Goal: Task Accomplishment & Management: Manage account settings

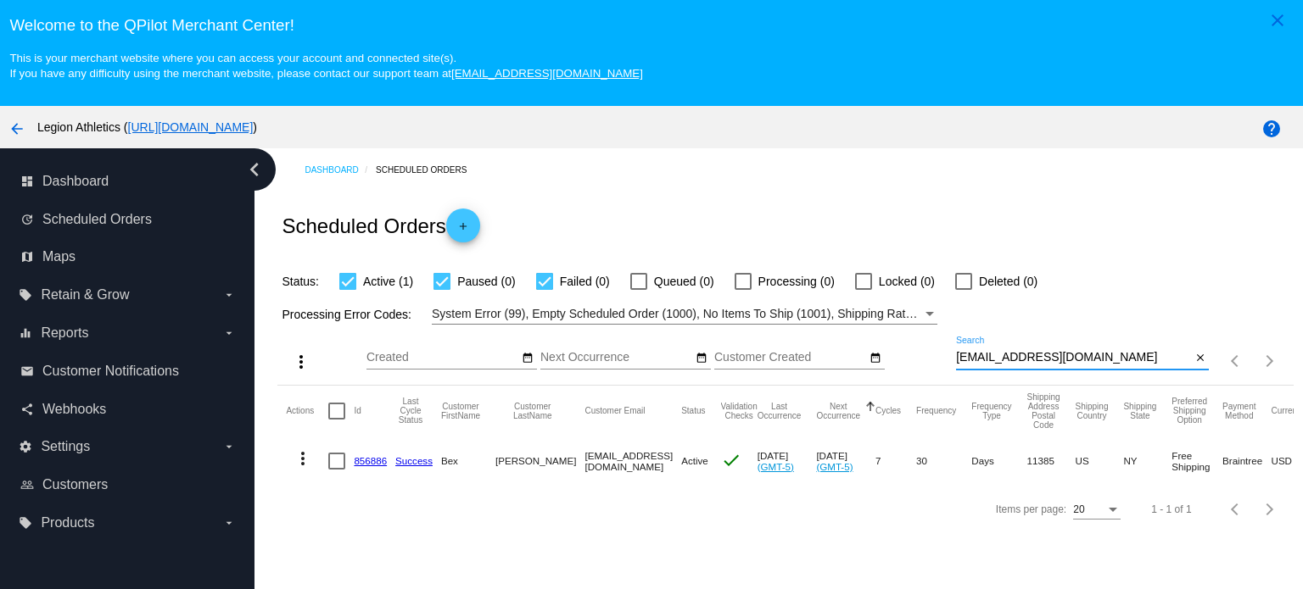
click at [1064, 360] on input "[EMAIL_ADDRESS][DOMAIN_NAME]" at bounding box center [1073, 358] width 235 height 14
paste input "rkubilis"
type input "[EMAIL_ADDRESS][DOMAIN_NAME]"
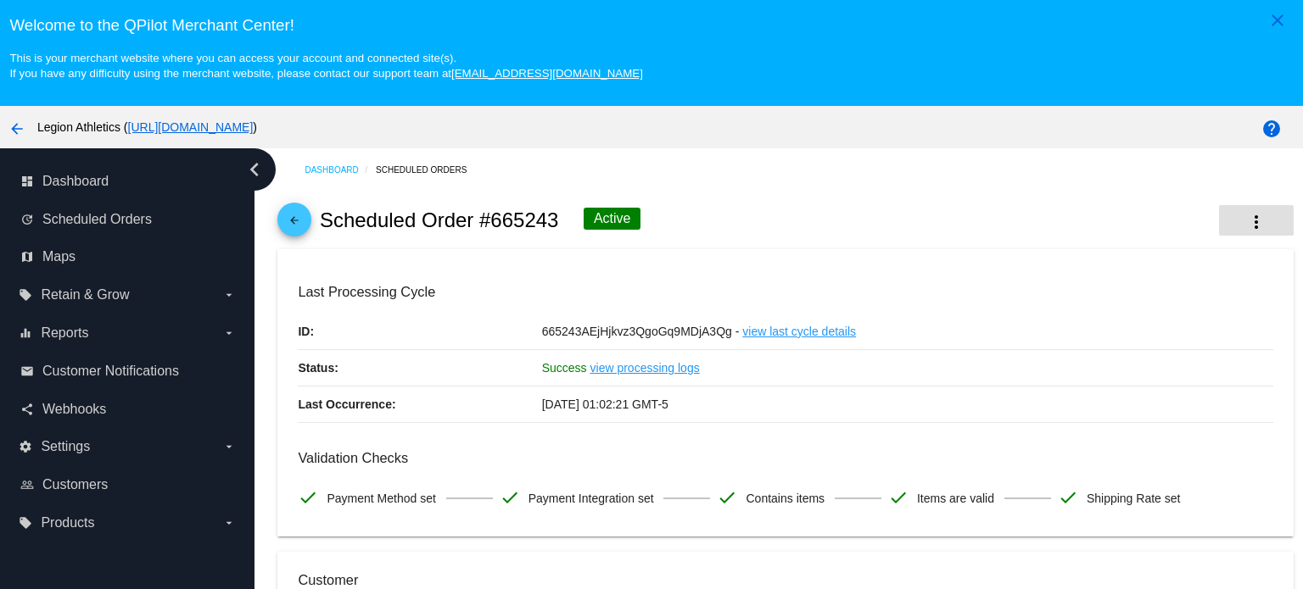
click at [1246, 219] on mat-icon "more_vert" at bounding box center [1256, 222] width 20 height 20
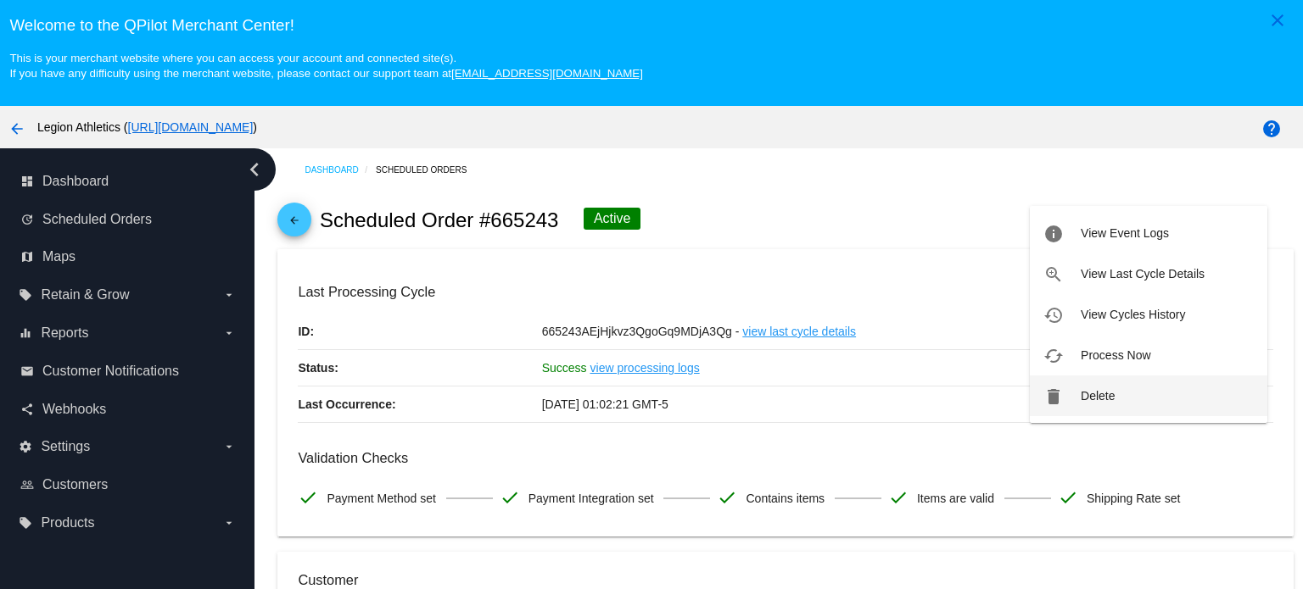
click at [1126, 395] on button "delete Delete" at bounding box center [1148, 396] width 237 height 41
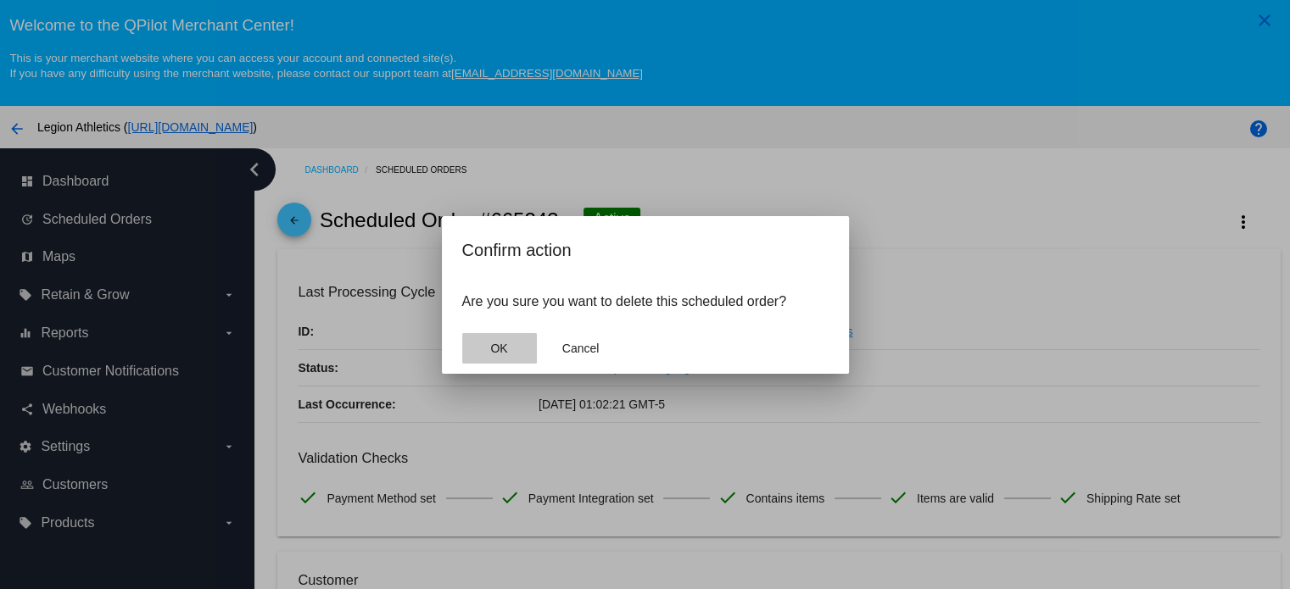
click at [494, 349] on span "OK" at bounding box center [498, 349] width 17 height 14
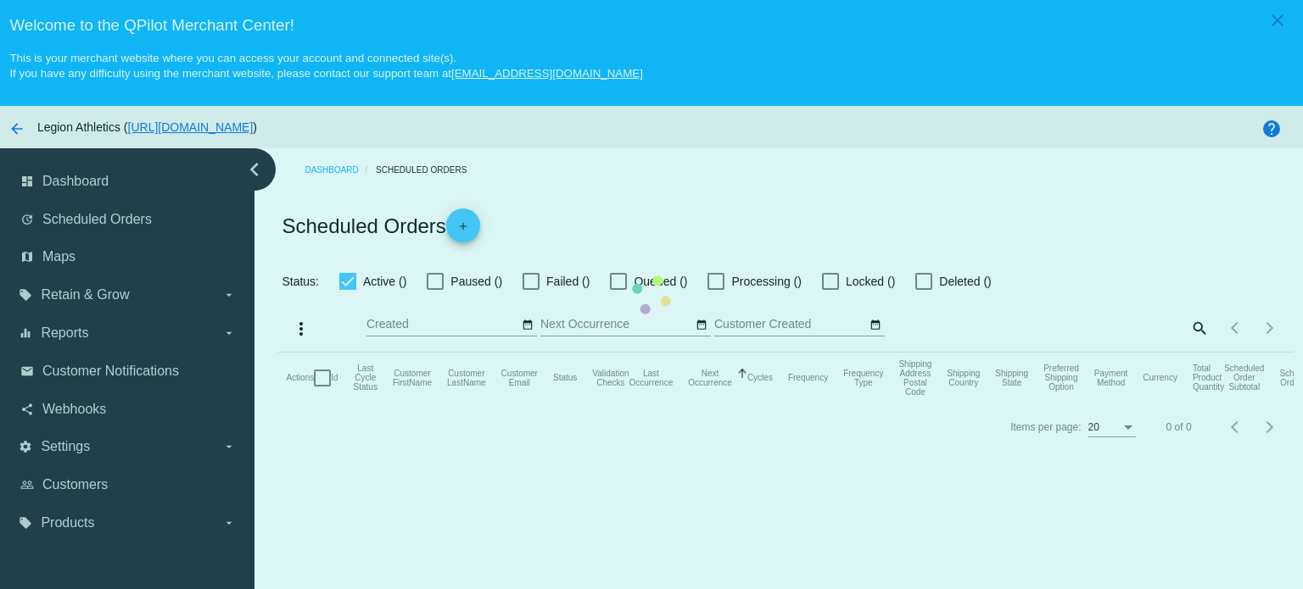
checkbox input "true"
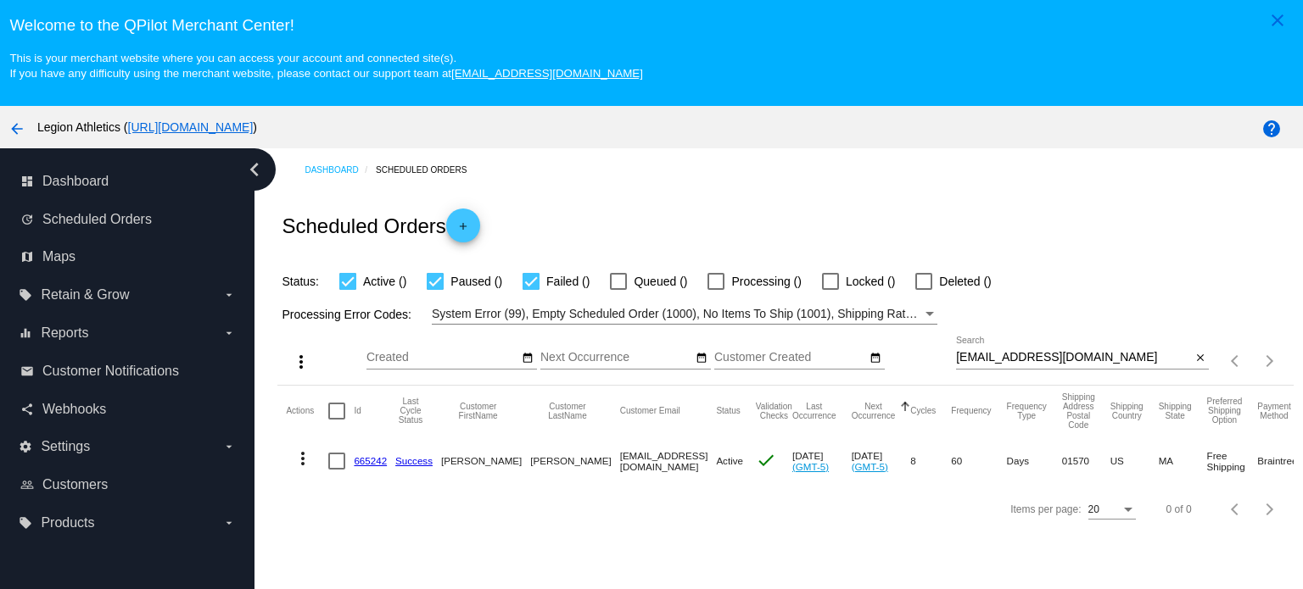
click at [368, 462] on link "665242" at bounding box center [370, 460] width 33 height 11
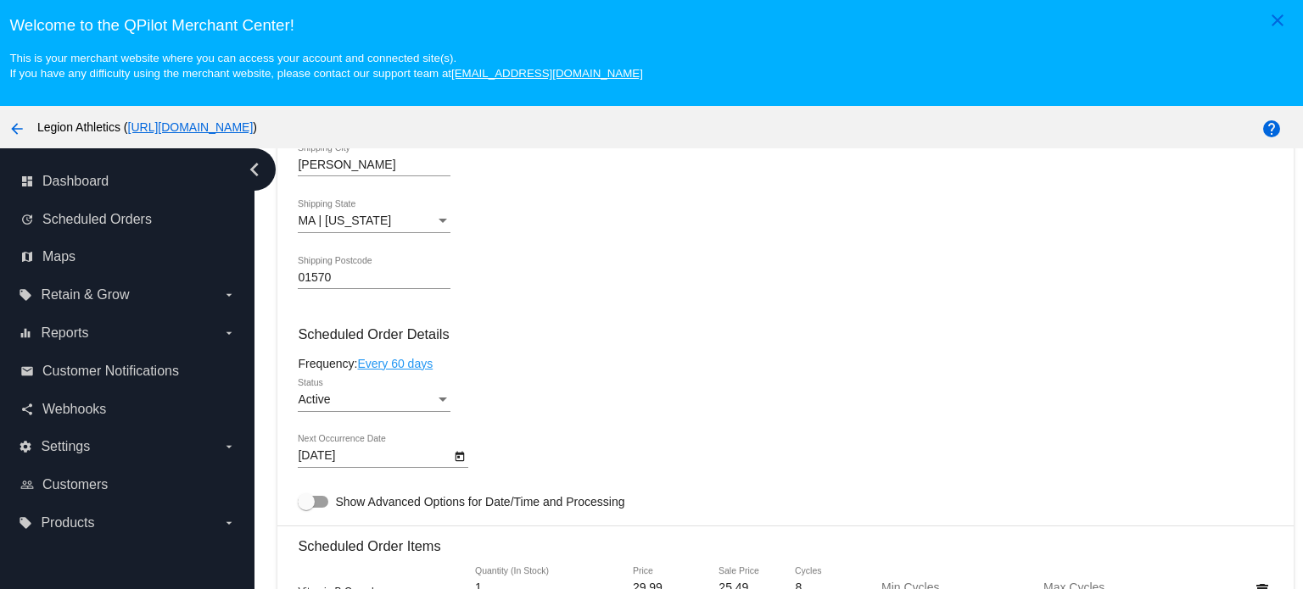
scroll to position [1018, 0]
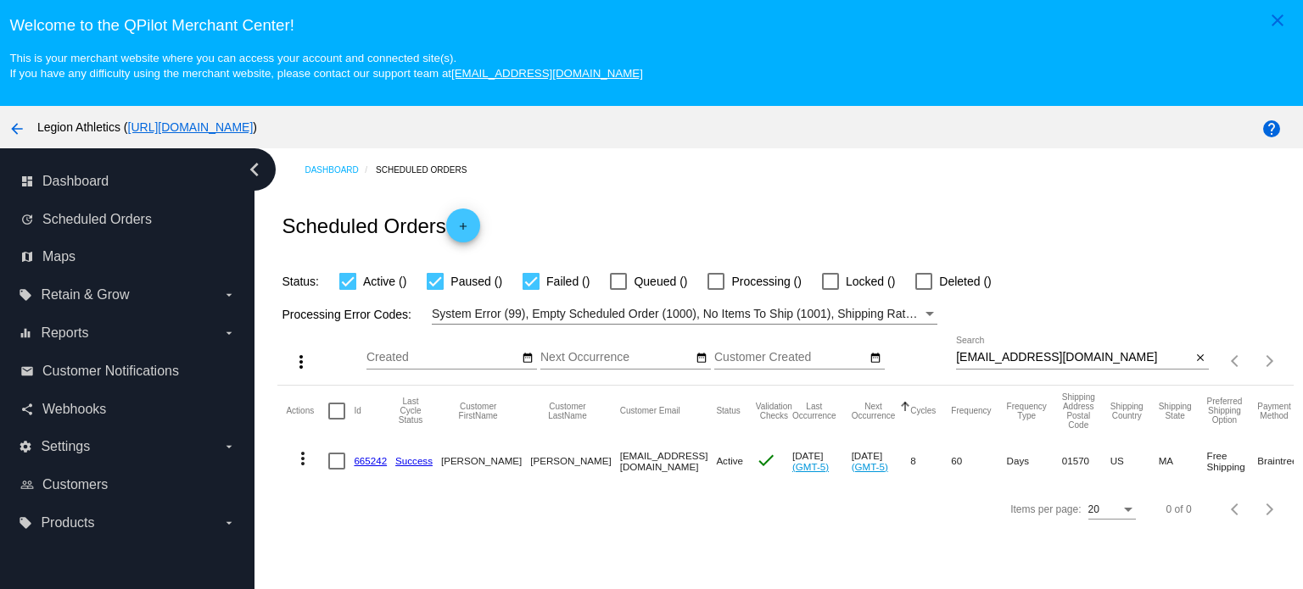
click at [1019, 356] on input "[EMAIL_ADDRESS][DOMAIN_NAME]" at bounding box center [1073, 358] width 235 height 14
paste input "bexfeldman"
type input "[EMAIL_ADDRESS][DOMAIN_NAME]"
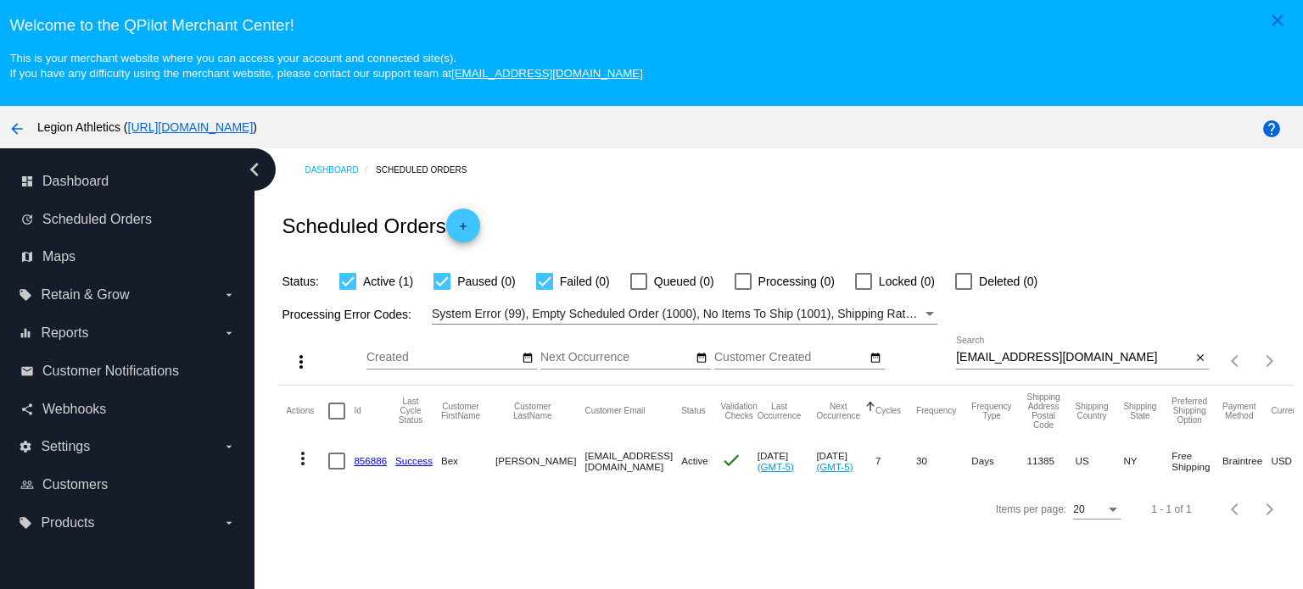
click at [360, 462] on link "856886" at bounding box center [370, 460] width 33 height 11
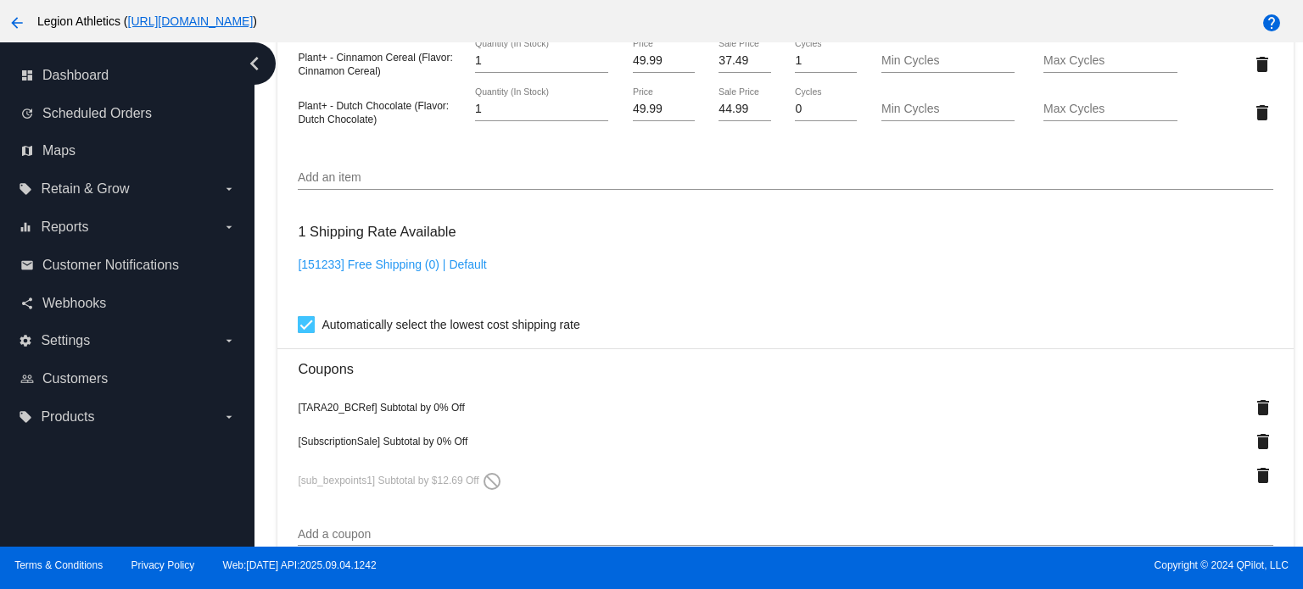
scroll to position [1096, 0]
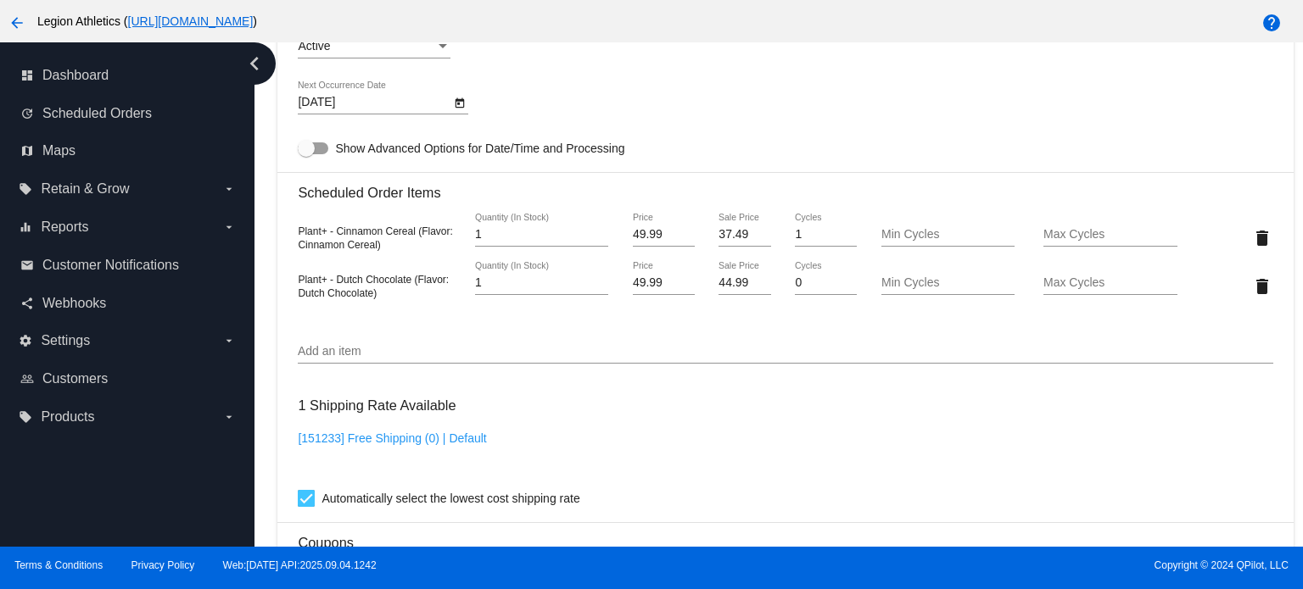
click at [721, 282] on input "44.99" at bounding box center [744, 283] width 52 height 14
type input "37.49"
click at [783, 97] on mat-card "Customer 5041312: Bex Feldman Bexfeldman@gmail.com Customer Shipping Enter Ship…" at bounding box center [784, 285] width 1015 height 1871
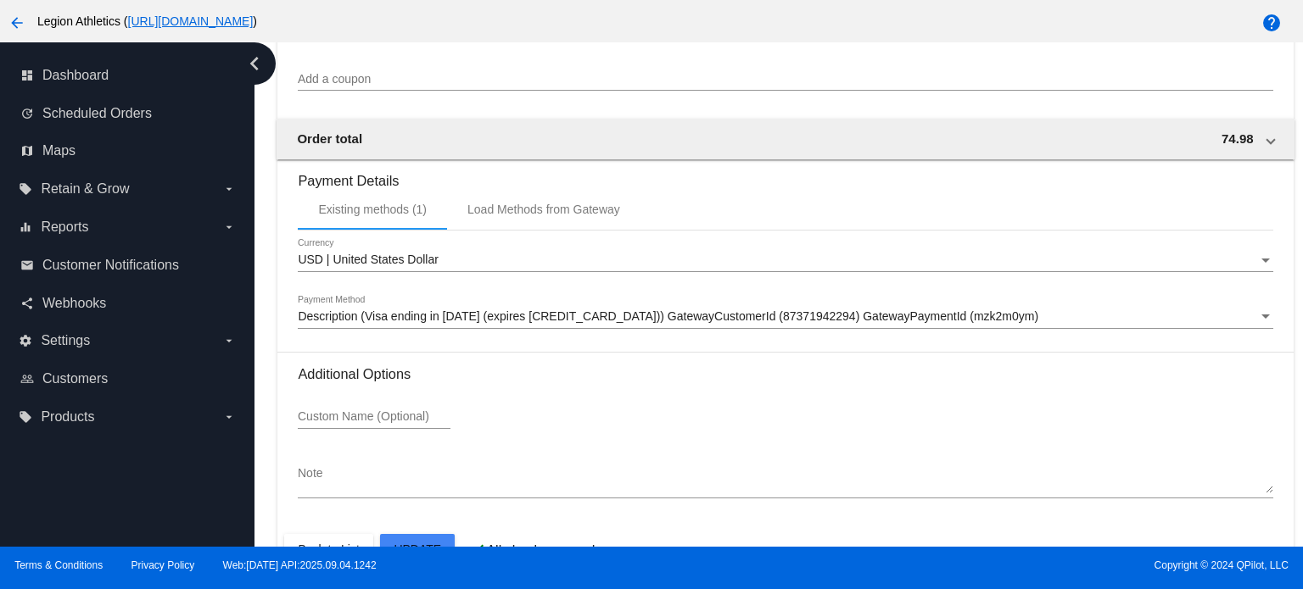
scroll to position [1774, 0]
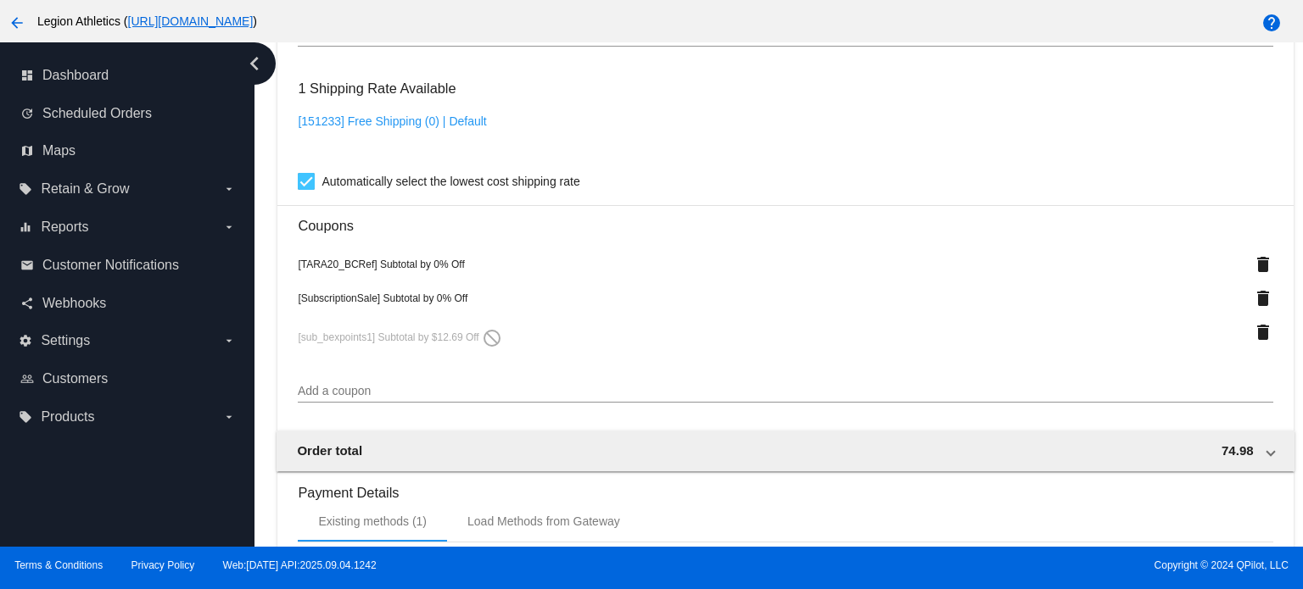
scroll to position [1181, 0]
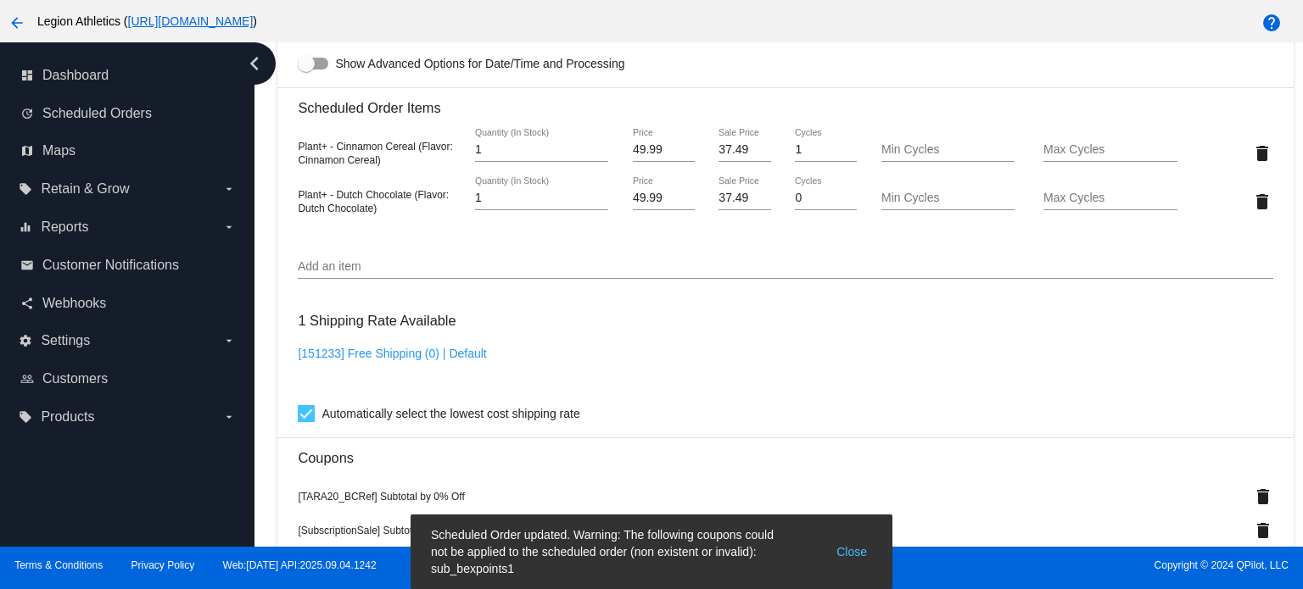
click at [842, 547] on button "Close" at bounding box center [851, 552] width 41 height 51
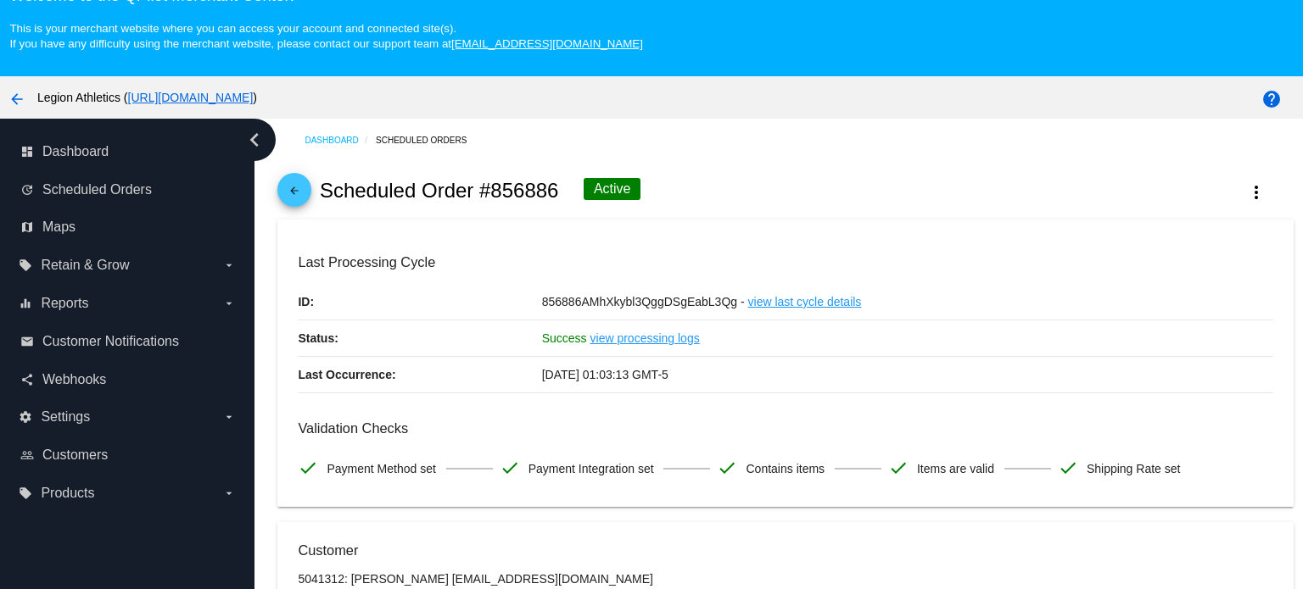
scroll to position [0, 0]
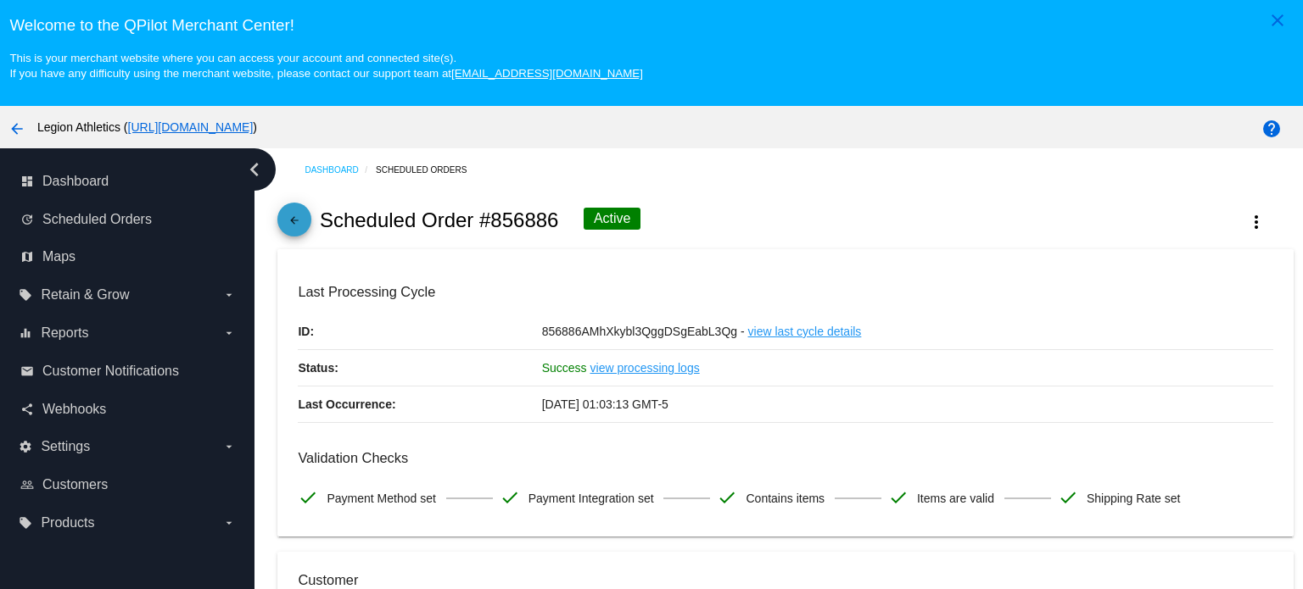
click at [304, 228] on mat-icon "arrow_back" at bounding box center [294, 225] width 20 height 20
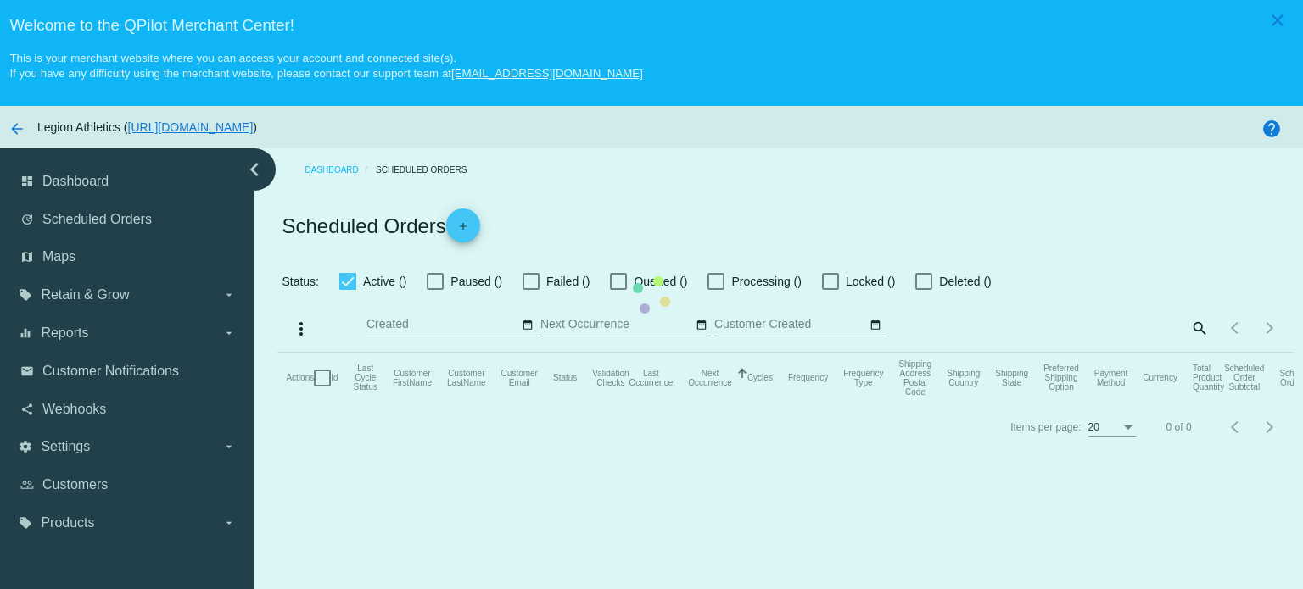
checkbox input "true"
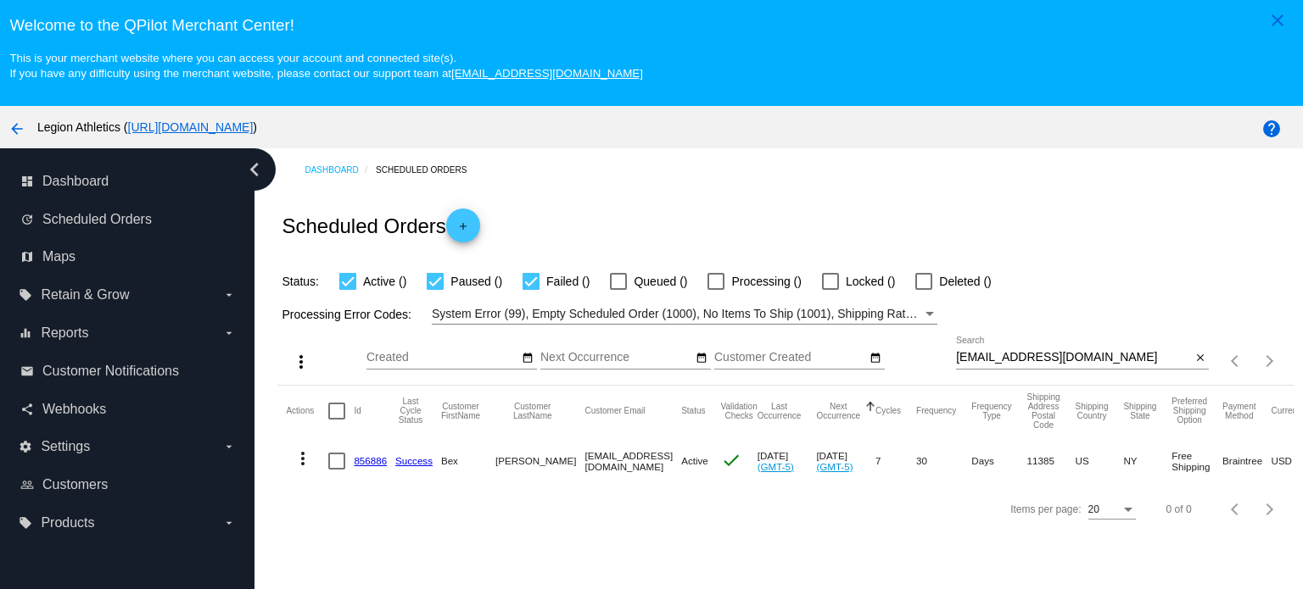
click at [366, 461] on link "856886" at bounding box center [370, 460] width 33 height 11
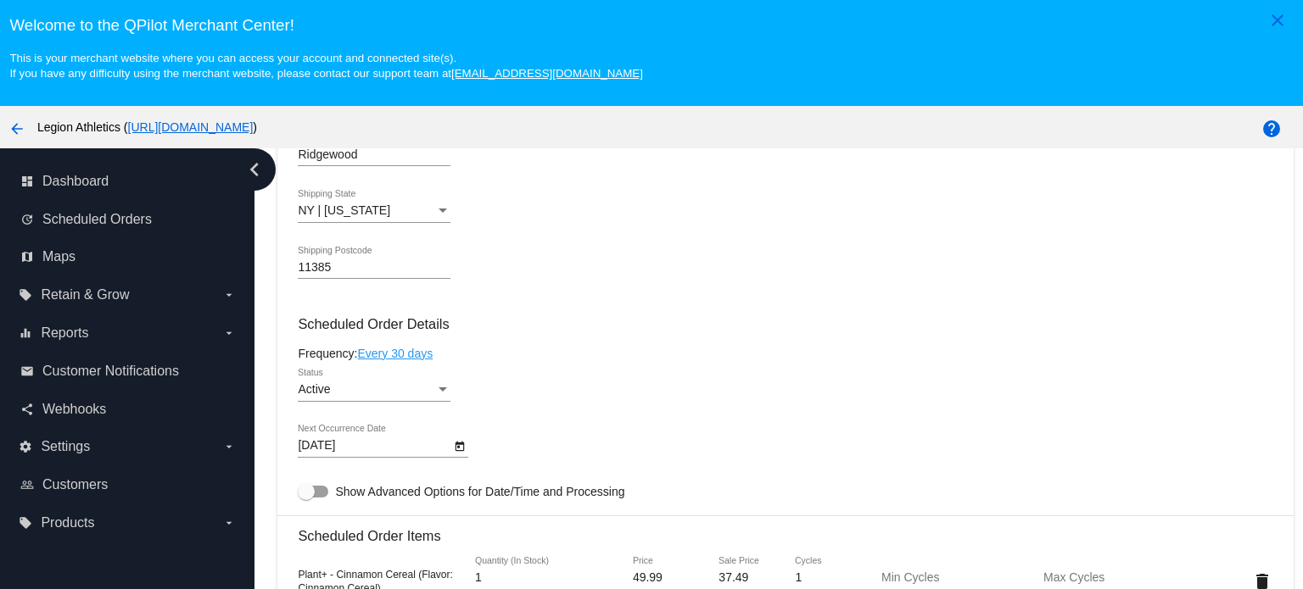
scroll to position [1103, 0]
